Goal: Obtain resource: Download file/media

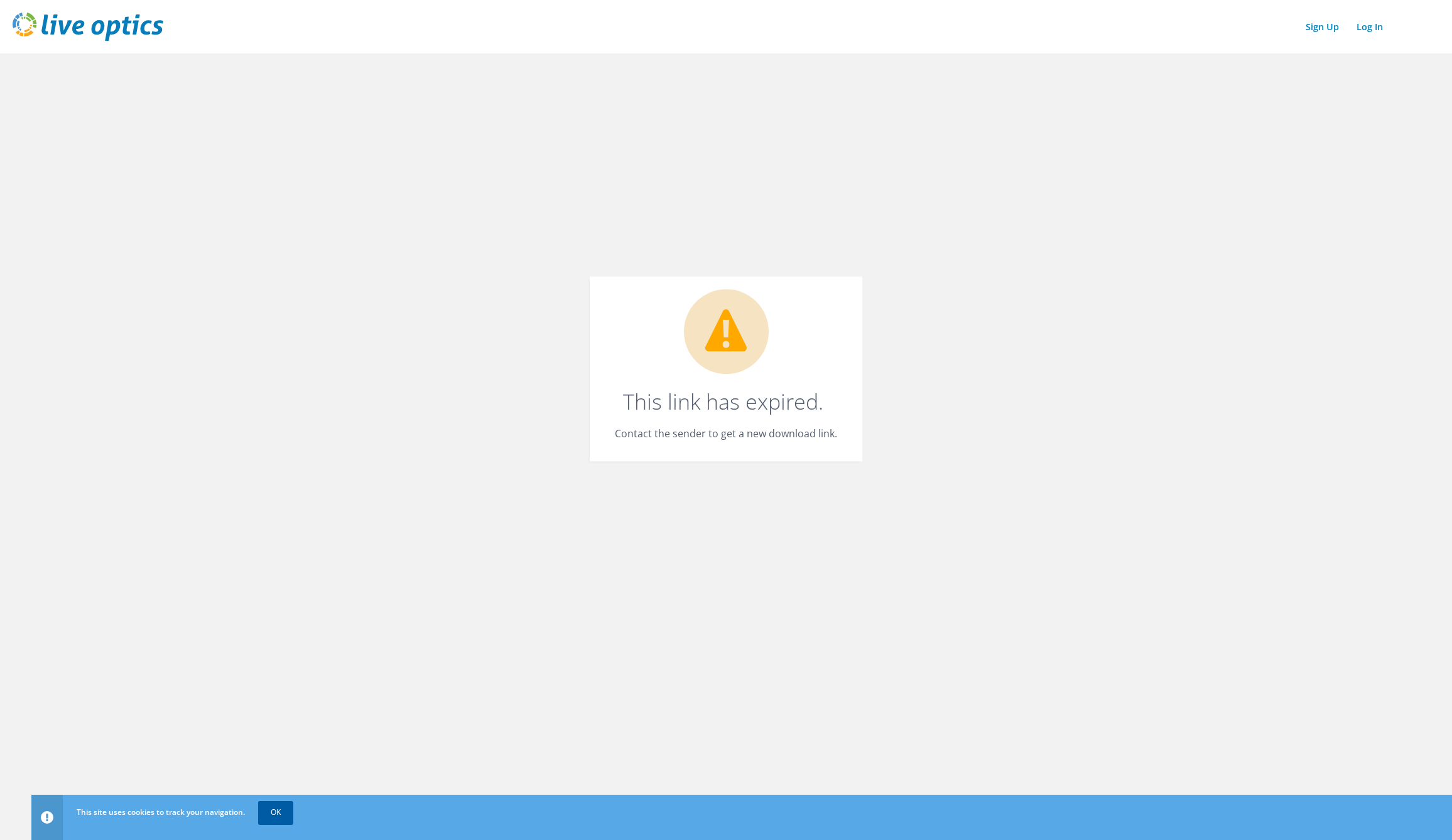
click at [280, 812] on link "OK" at bounding box center [276, 812] width 35 height 23
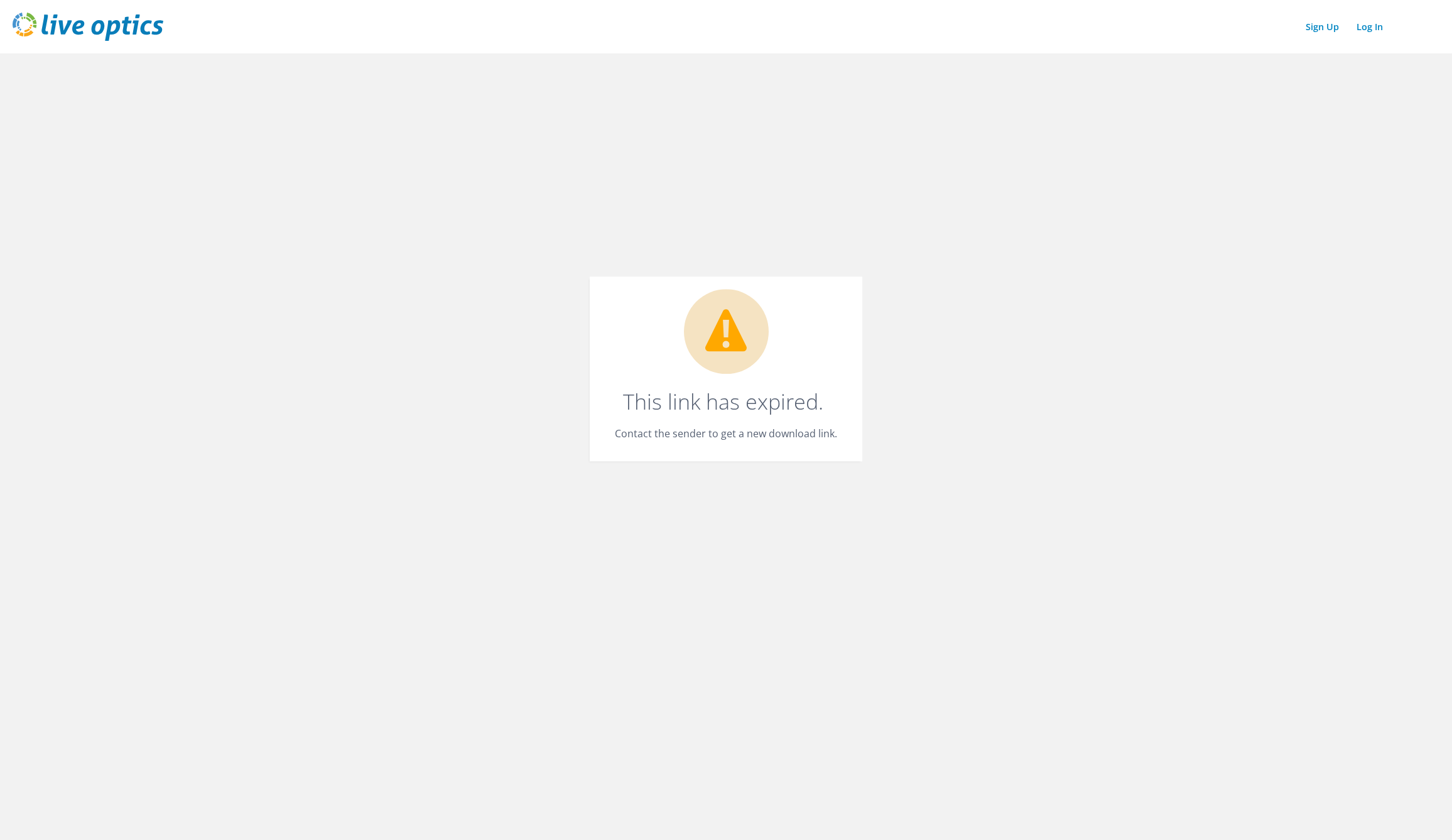
drag, startPoint x: 1180, startPoint y: 238, endPoint x: 1189, endPoint y: 236, distance: 9.2
click at [1180, 238] on div "Sign Up Log In This link has expired. Contact the sender to get a new download …" at bounding box center [726, 420] width 1452 height 840
click at [1027, 118] on div "Sign Up Log In This link has expired. Contact the sender to get a new download …" at bounding box center [726, 420] width 1452 height 840
click at [737, 391] on h1 "This link has expired." at bounding box center [723, 401] width 216 height 21
click at [691, 446] on div "This link has expired. Contact the sender to get a new download link." at bounding box center [726, 369] width 273 height 185
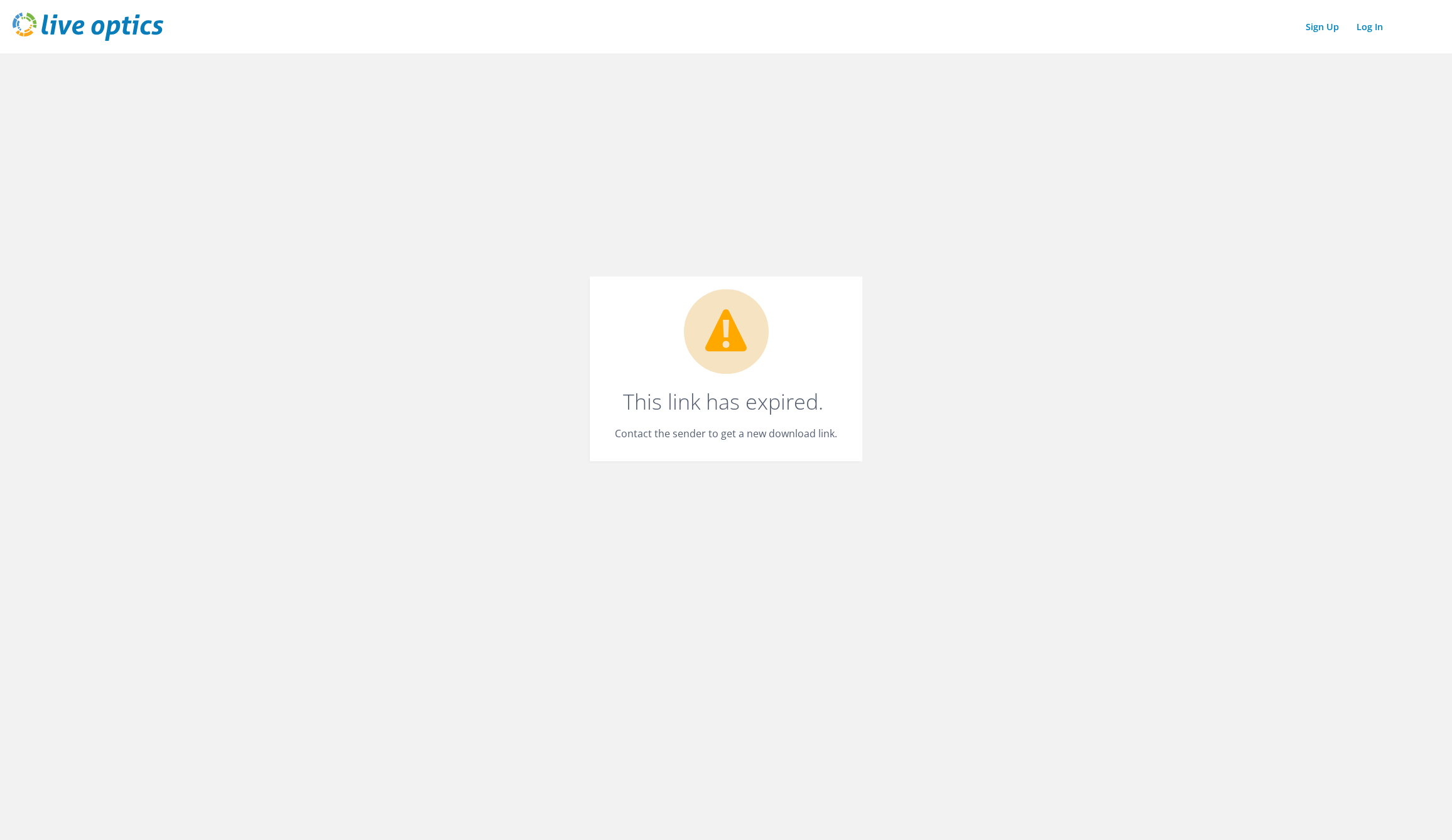
drag, startPoint x: 753, startPoint y: 432, endPoint x: 766, endPoint y: 411, distance: 24.7
click at [754, 431] on p "Contact the sender to get a new download link." at bounding box center [726, 434] width 222 height 18
